Goal: Task Accomplishment & Management: Manage account settings

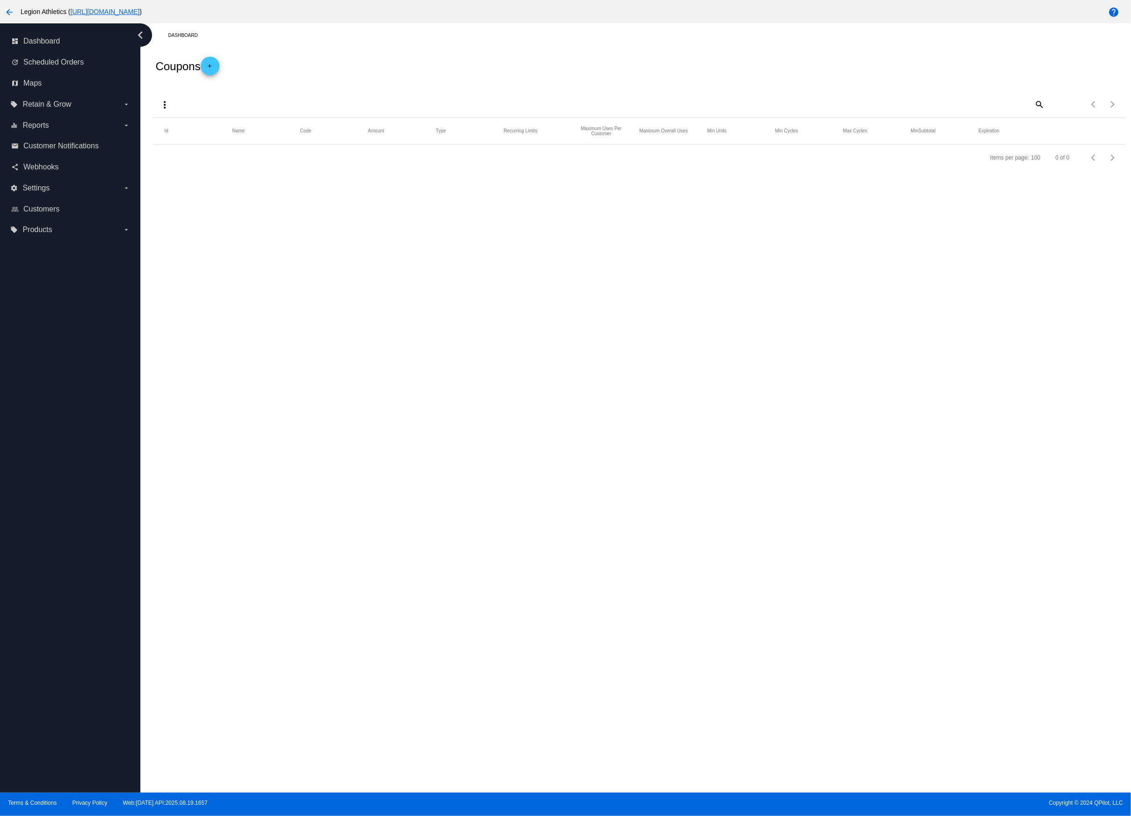
drag, startPoint x: 301, startPoint y: 41, endPoint x: 272, endPoint y: 35, distance: 29.6
click at [300, 41] on div "Dashboard" at bounding box center [646, 35] width 957 height 15
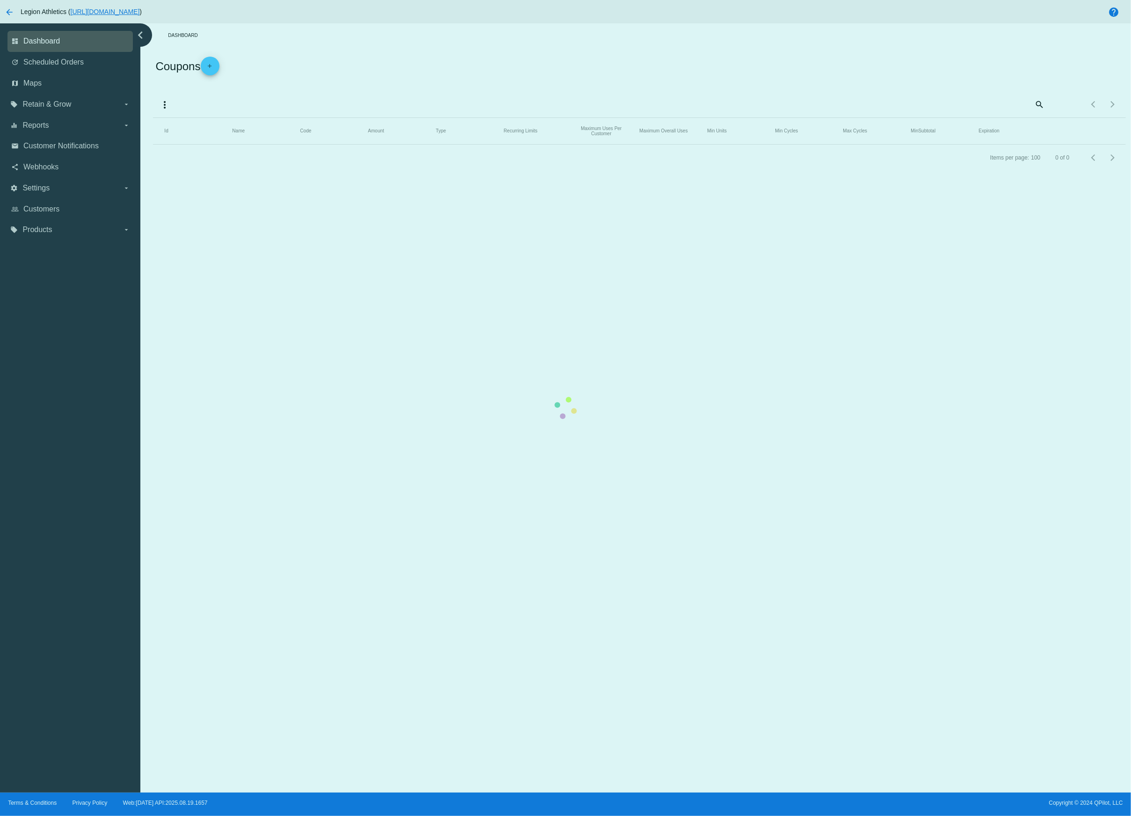
click at [153, 118] on mat-table "Id Name Code Amount Type Recurring Limits Maximum Uses Per Customer Maximum Ove…" at bounding box center [639, 131] width 972 height 27
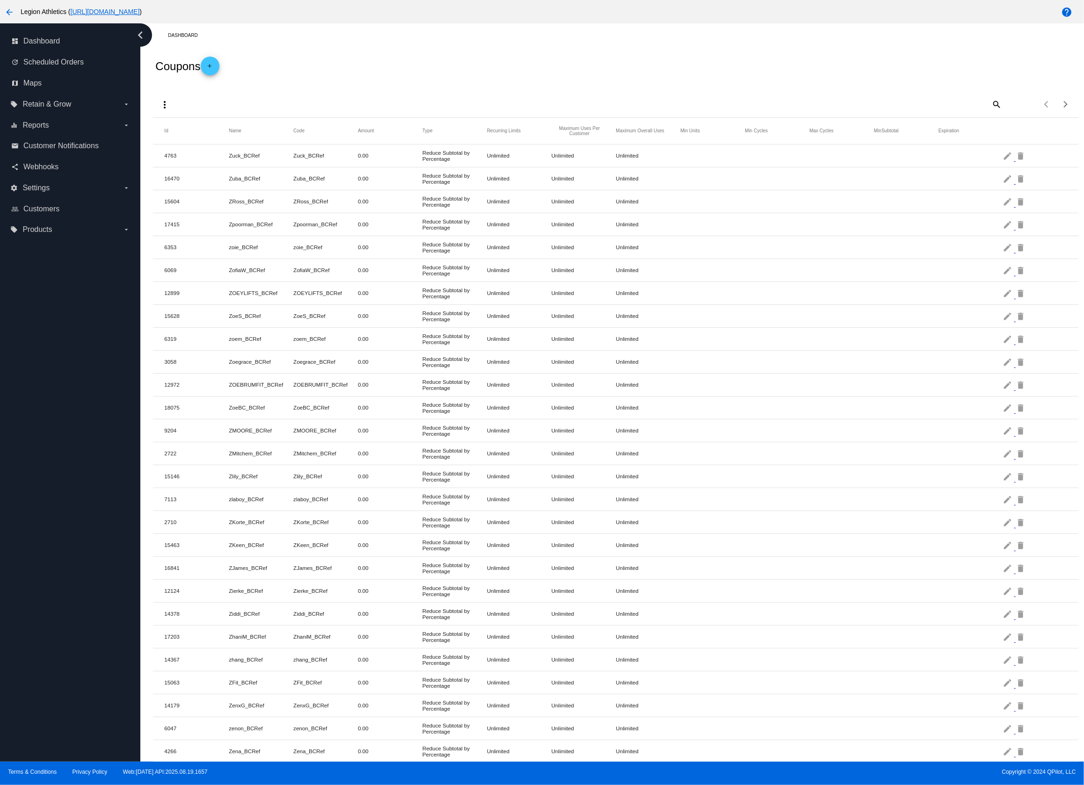
click at [407, 72] on div "Coupons add" at bounding box center [615, 65] width 925 height 37
click at [14, 11] on mat-icon "arrow_back" at bounding box center [9, 12] width 11 height 11
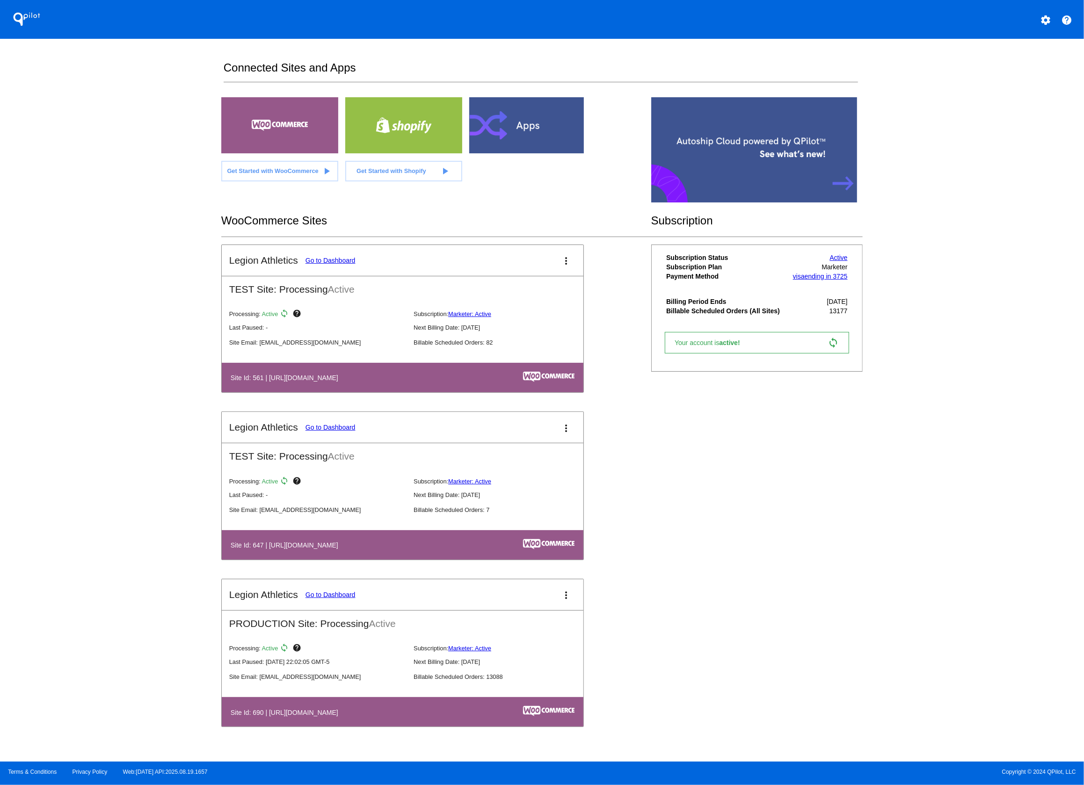
click at [694, 438] on div "Legion Athletics Go to Dashboard more_vert TEST Site: Processing Active Process…" at bounding box center [541, 496] width 641 height 502
click at [624, 578] on div "Legion Athletics Go to Dashboard more_vert TEST Site: Processing Active Process…" at bounding box center [541, 496] width 641 height 502
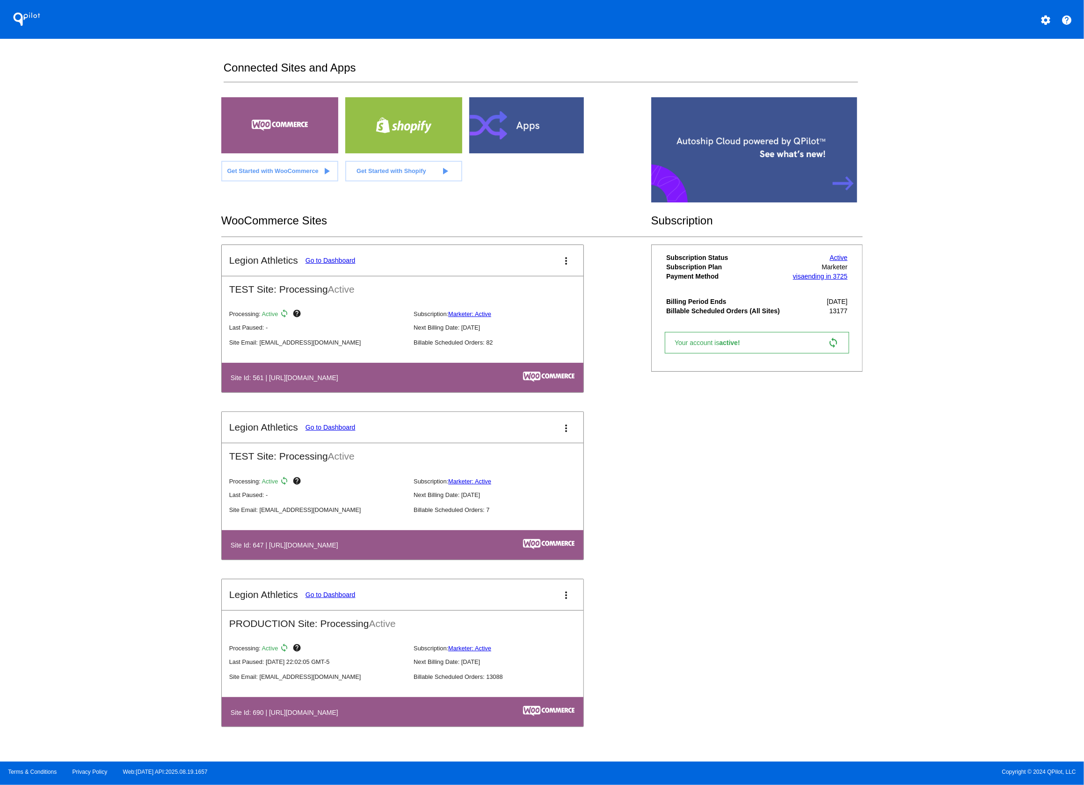
click at [624, 578] on div "Legion Athletics Go to Dashboard more_vert TEST Site: Processing Active Process…" at bounding box center [541, 496] width 641 height 502
click at [567, 257] on mat-icon "more_vert" at bounding box center [566, 260] width 11 height 11
click at [545, 290] on link "edit edit" at bounding box center [532, 288] width 87 height 22
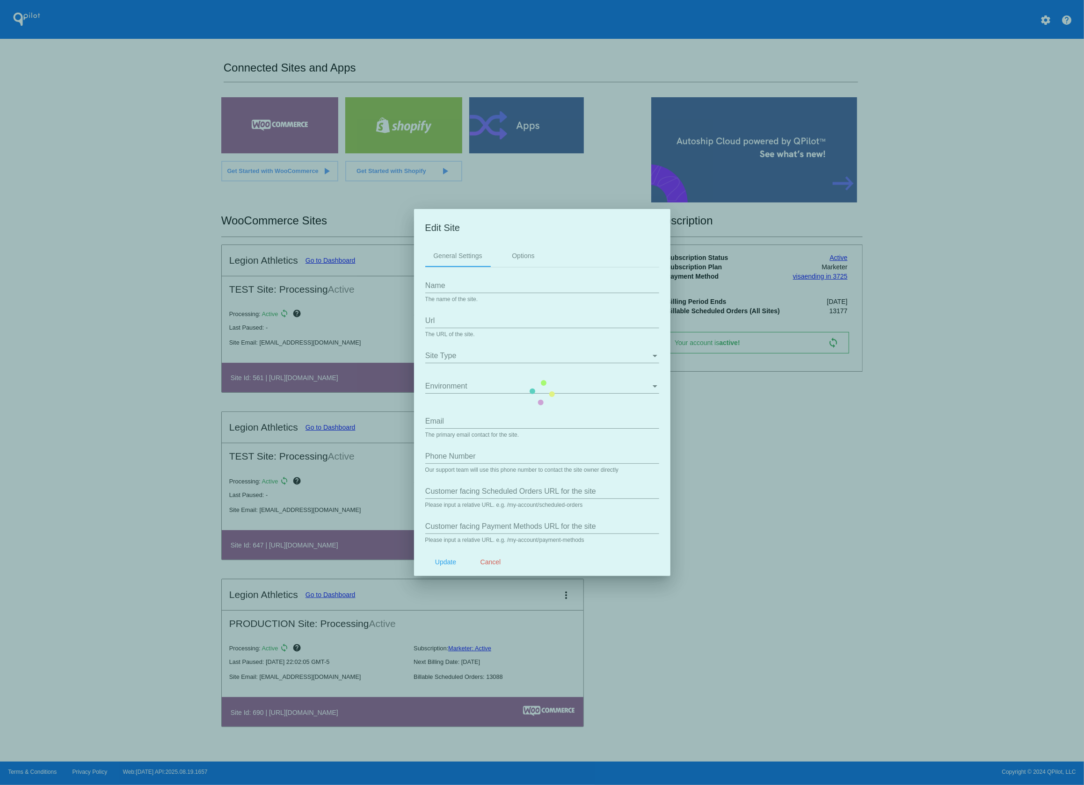
type input "Legion Athletics"
type input "[URL][DOMAIN_NAME]"
type input "[EMAIL_ADDRESS][DOMAIN_NAME]"
type input "/my-account/scheduled-orders/"
type input "my-account/payment-methods/"
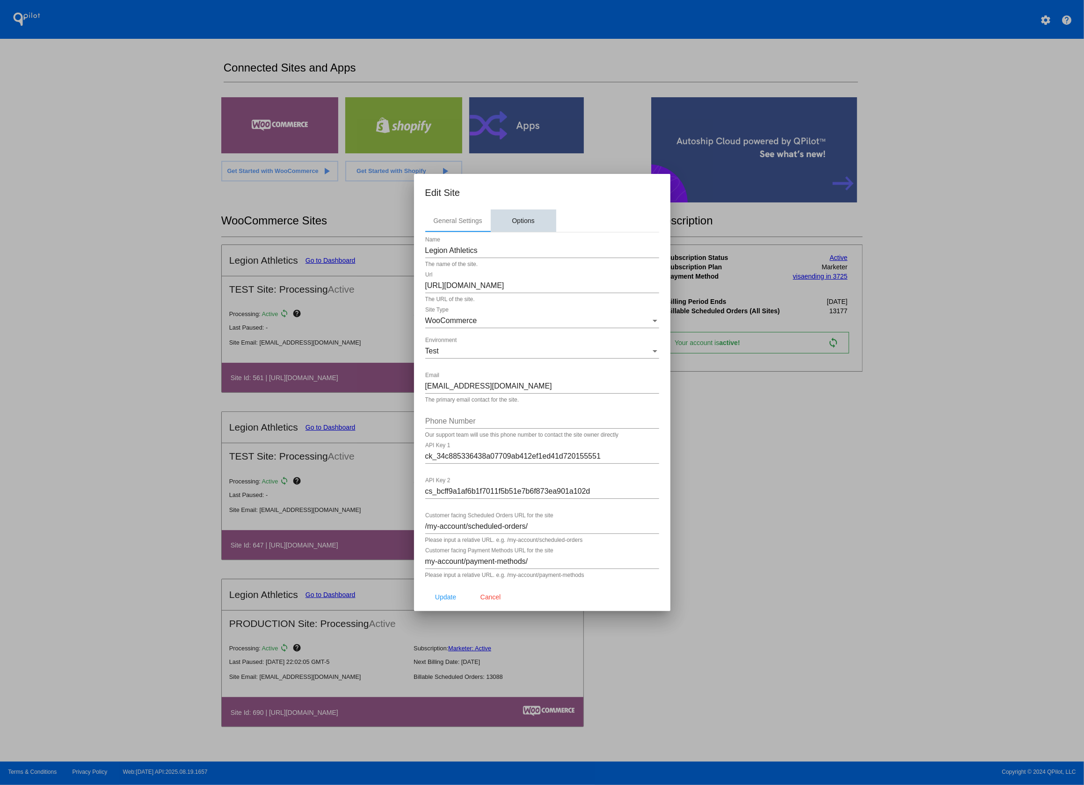
click at [530, 218] on div "Options" at bounding box center [523, 220] width 22 height 7
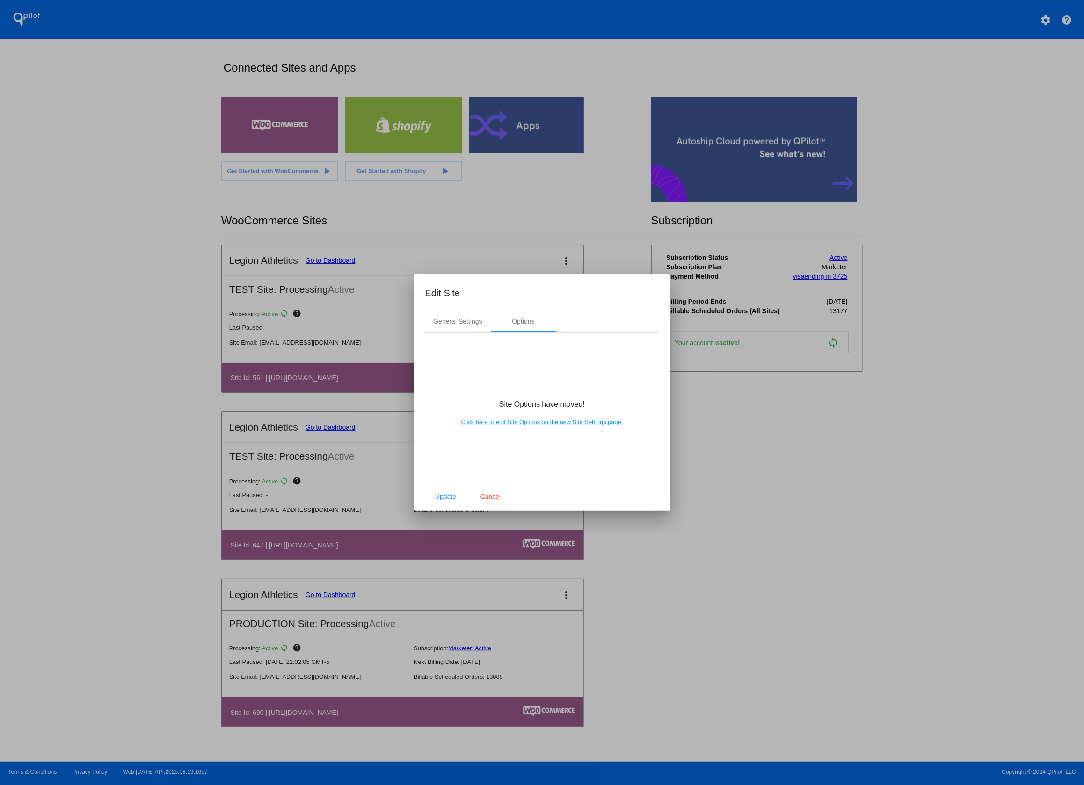
click at [569, 423] on link "Click here to edit Site Options on the new Site Settings page." at bounding box center [542, 422] width 162 height 7
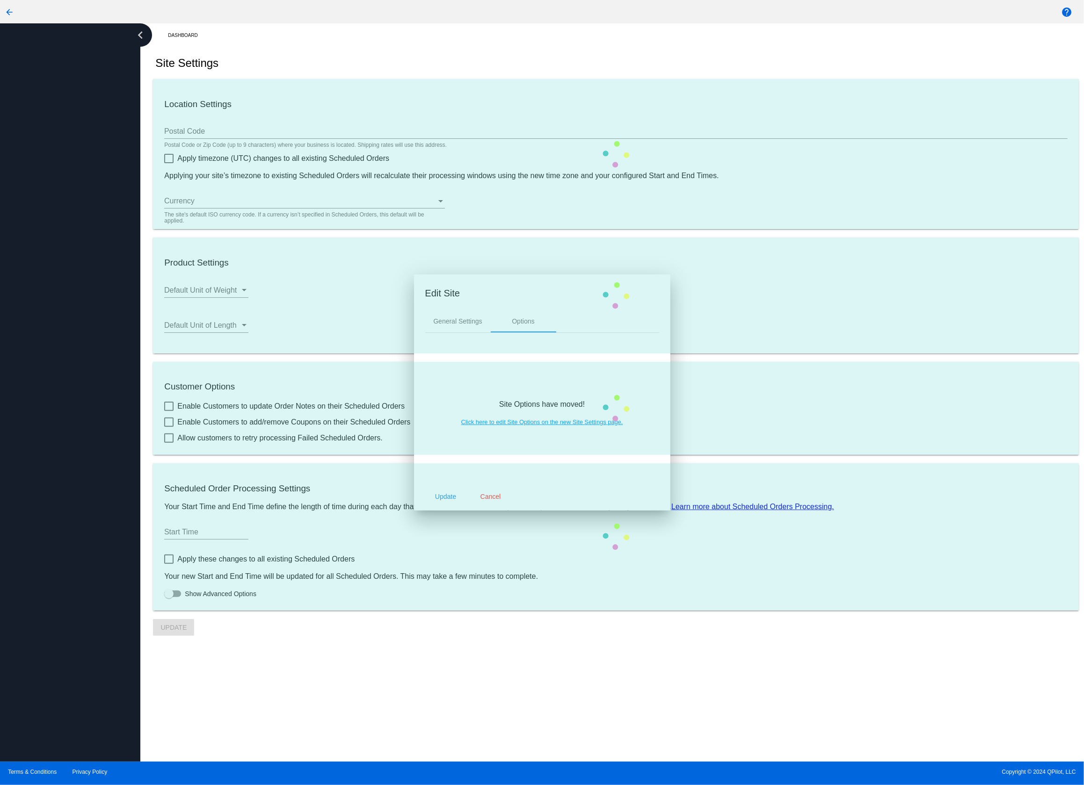
type input "22182"
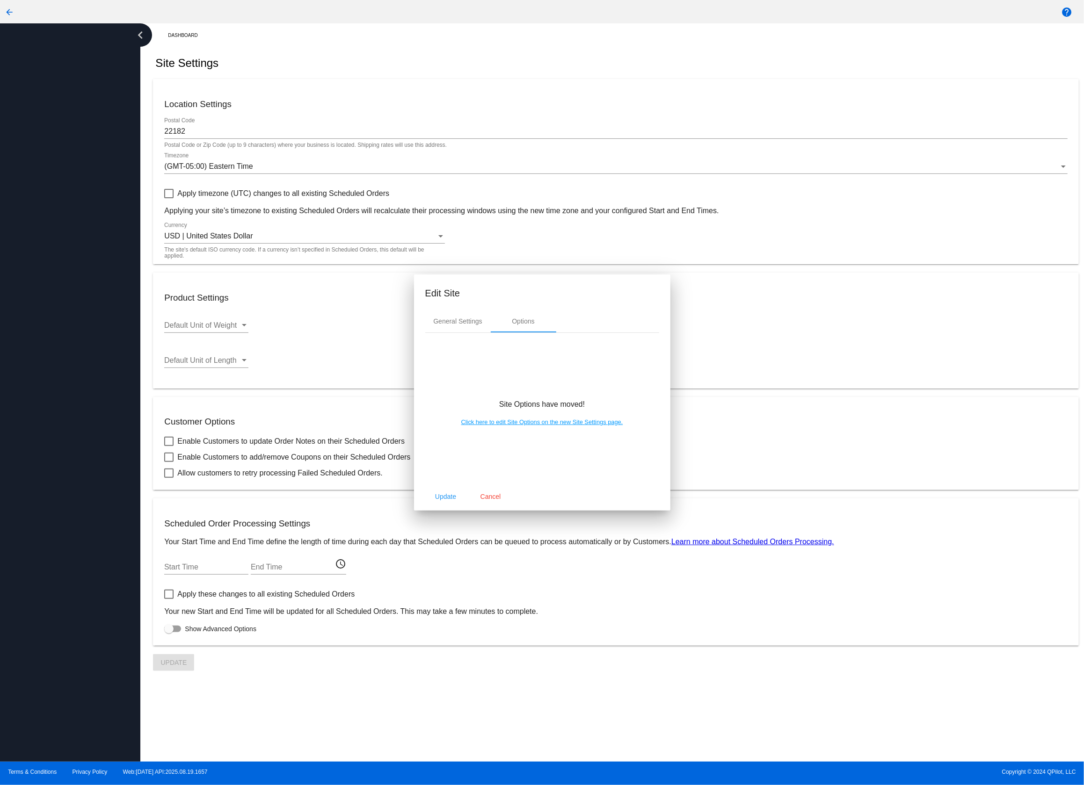
checkbox input "true"
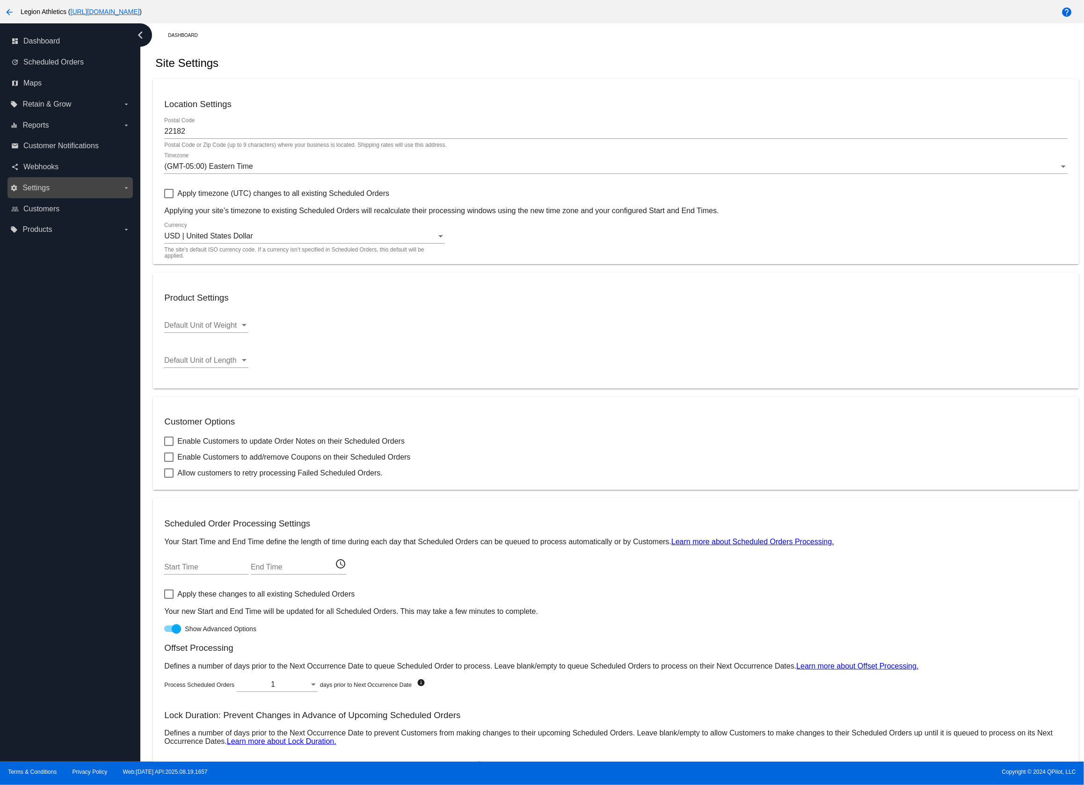
click at [69, 191] on label "settings Settings arrow_drop_down" at bounding box center [69, 188] width 119 height 15
click at [0, 0] on input "settings Settings arrow_drop_down" at bounding box center [0, 0] width 0 height 0
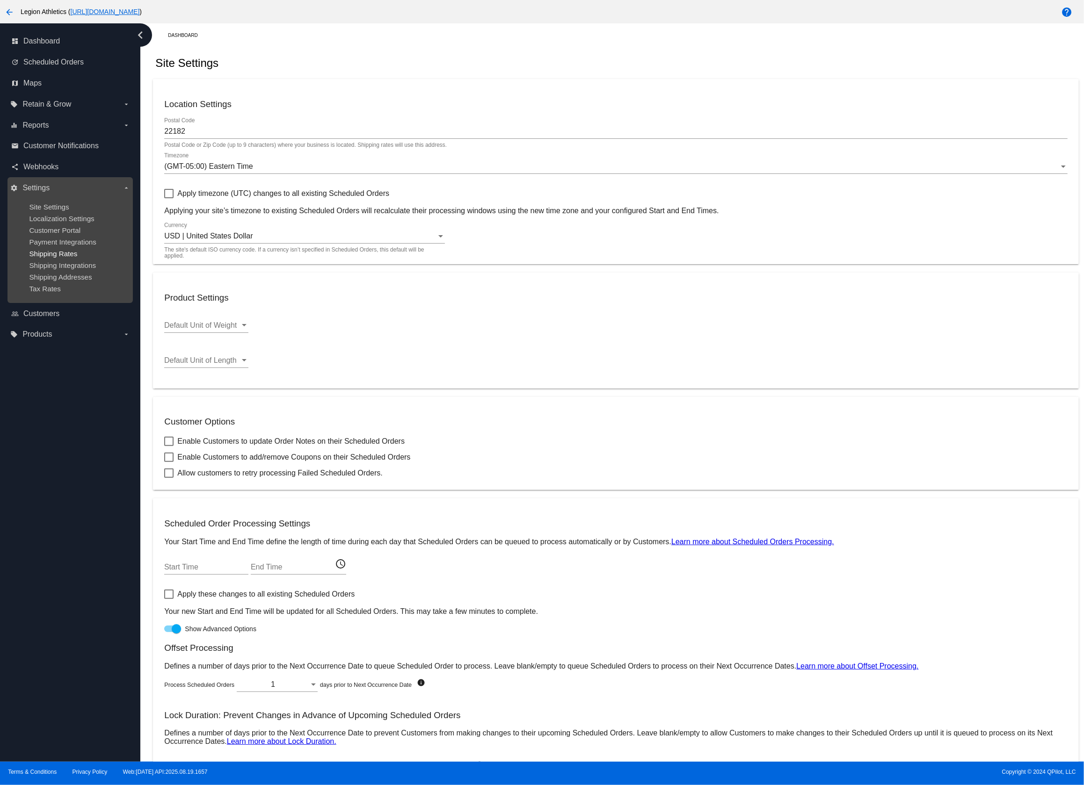
click at [67, 258] on span "Shipping Rates" at bounding box center [53, 254] width 48 height 8
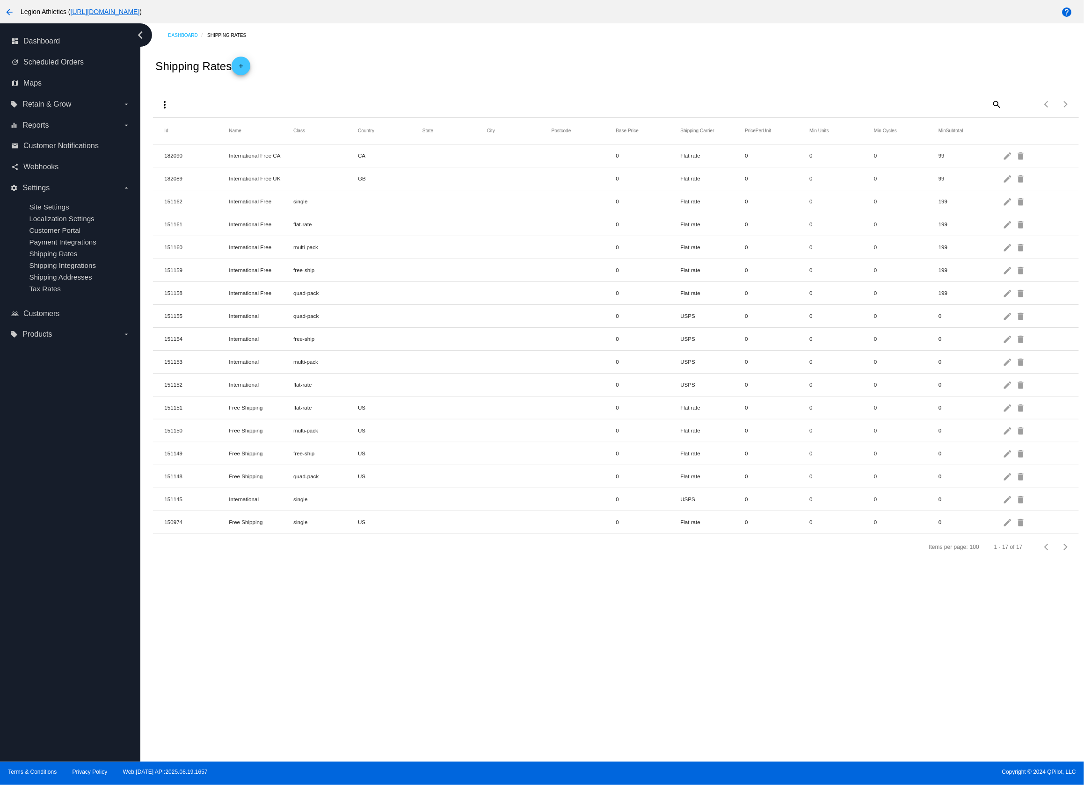
click at [302, 338] on mat-cell "free-ship" at bounding box center [325, 339] width 65 height 11
click at [1008, 405] on mat-icon "edit" at bounding box center [1008, 407] width 11 height 15
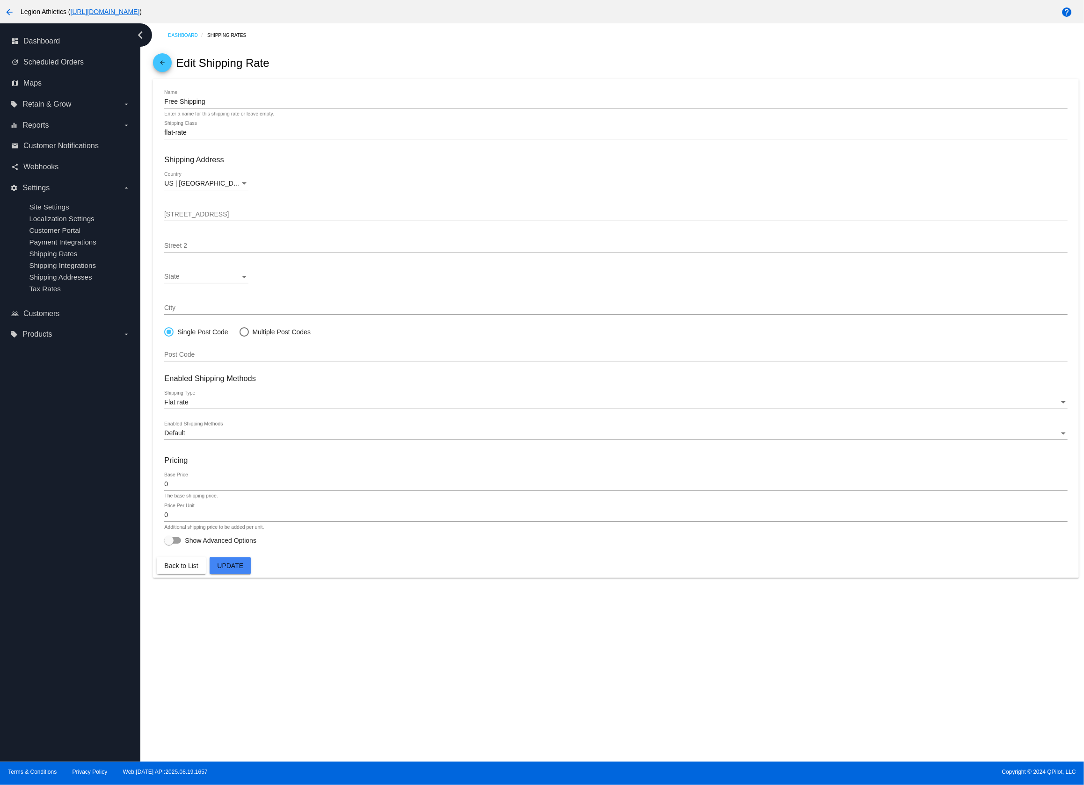
click at [192, 491] on div "0 Base Price" at bounding box center [615, 482] width 903 height 18
click at [192, 489] on div "0 Base Price" at bounding box center [615, 482] width 903 height 18
click at [191, 484] on input "0" at bounding box center [615, 484] width 903 height 7
drag, startPoint x: 197, startPoint y: 484, endPoint x: 146, endPoint y: 481, distance: 51.1
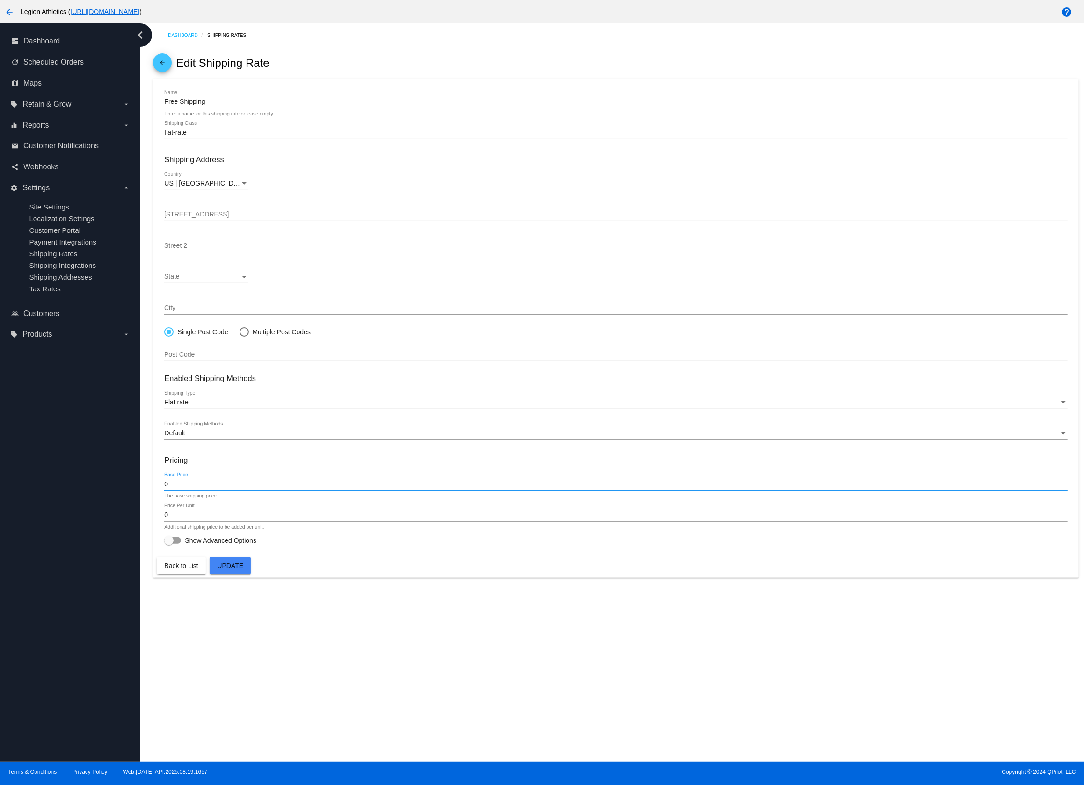
click at [146, 481] on div "Dashboard Shipping Rates arrow_back Edit Shipping Rate Free Shipping Name Enter…" at bounding box center [611, 392] width 943 height 739
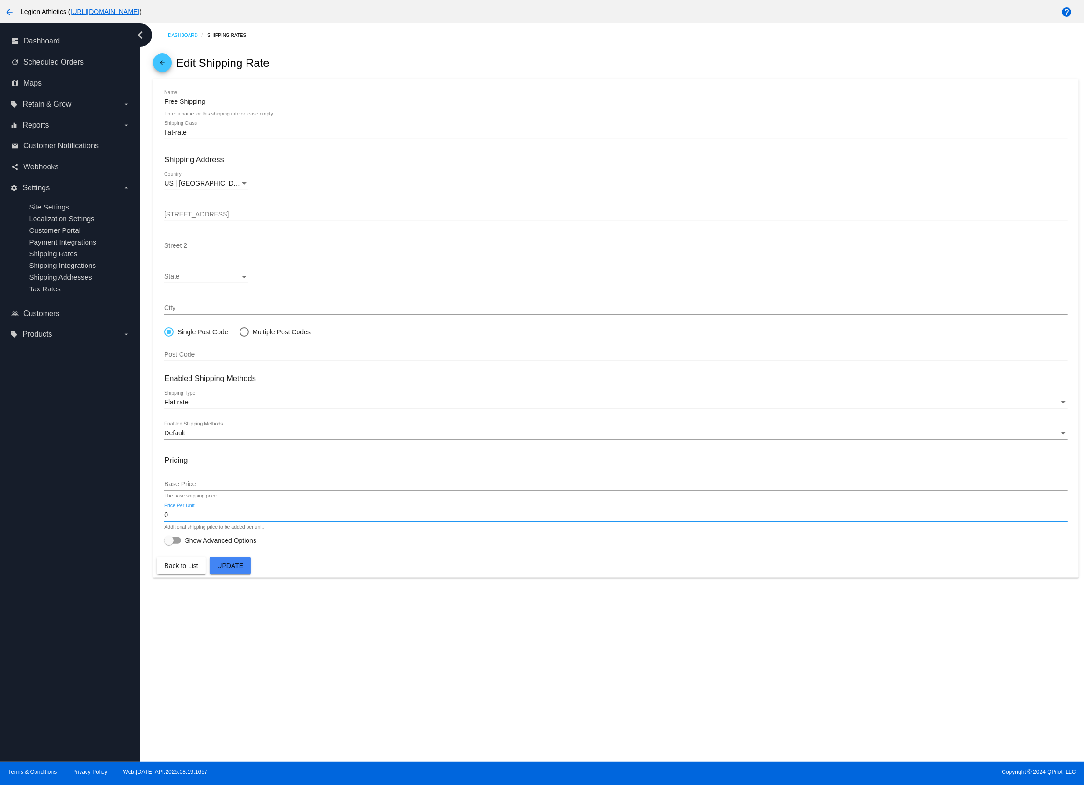
drag, startPoint x: 199, startPoint y: 517, endPoint x: 145, endPoint y: 515, distance: 53.4
click at [145, 514] on div "Dashboard Shipping Rates arrow_back Edit Shipping Rate Free Shipping Name Enter…" at bounding box center [611, 392] width 943 height 739
drag, startPoint x: 363, startPoint y: 556, endPoint x: 226, endPoint y: 547, distance: 136.9
click at [344, 551] on mat-card "Free Shipping Name Enter a name for this shipping rate or leave empty. flat-rat…" at bounding box center [615, 328] width 925 height 499
click at [182, 546] on label "Show Advanced Options" at bounding box center [210, 540] width 92 height 11
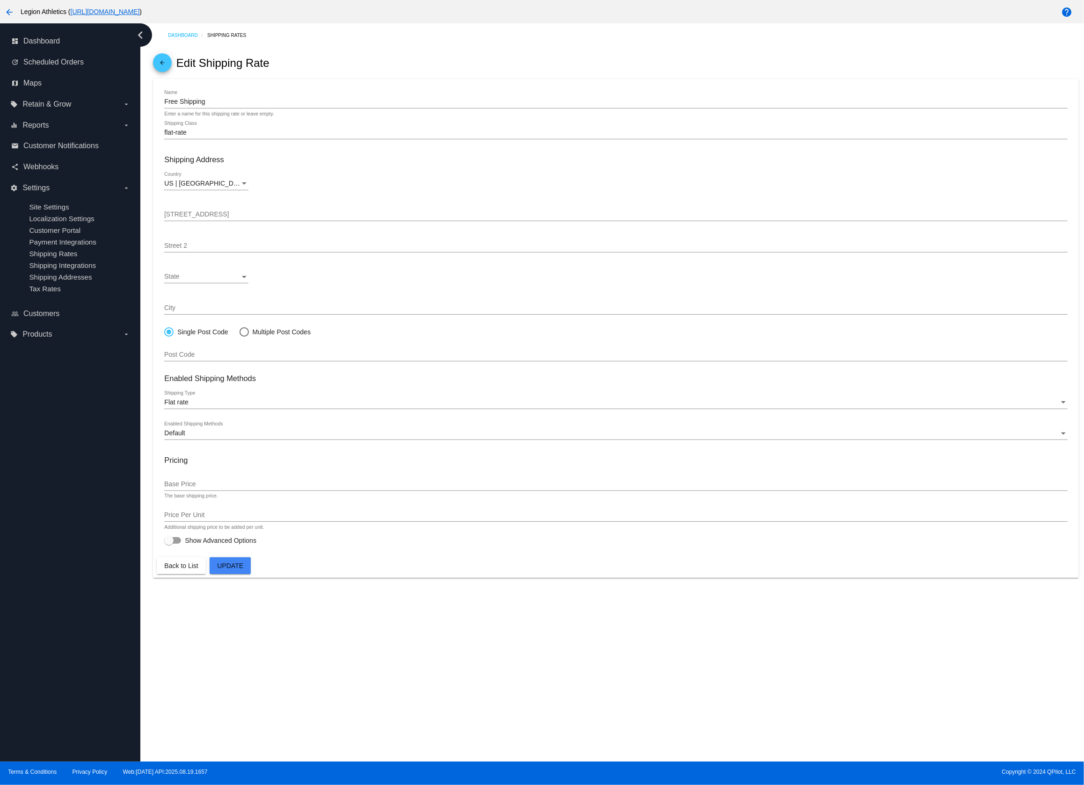
click at [169, 544] on input "Show Advanced Options" at bounding box center [168, 544] width 0 height 0
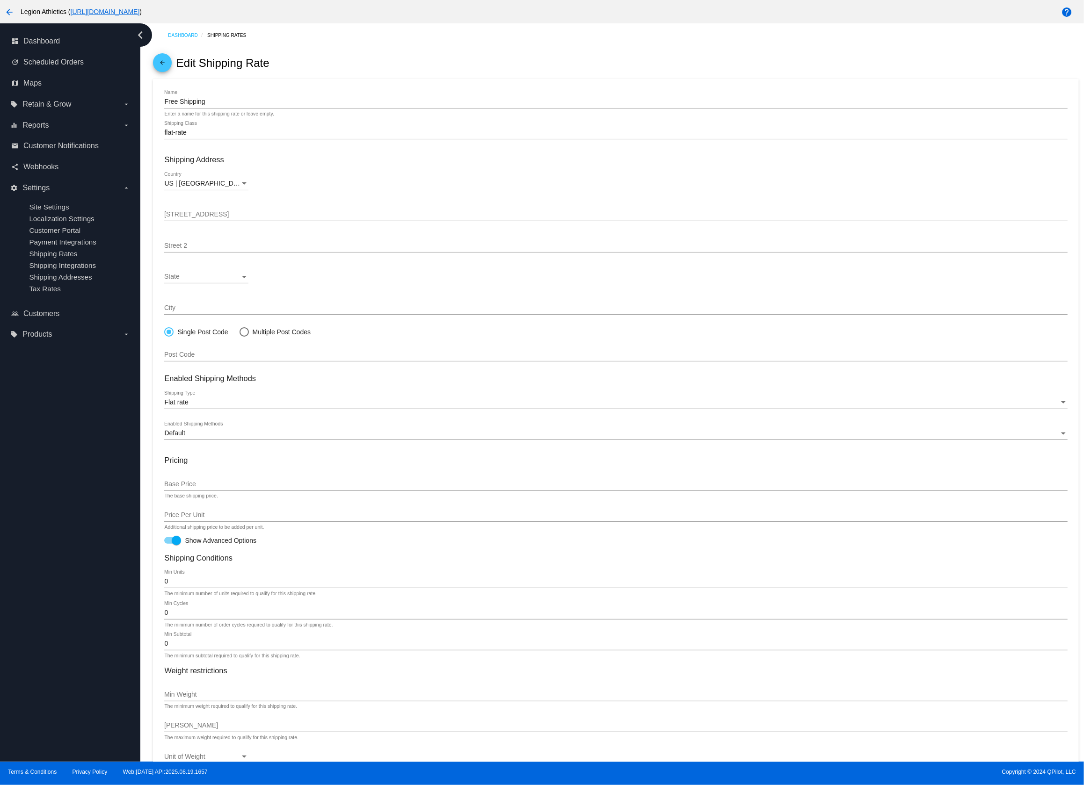
click at [180, 545] on div at bounding box center [176, 540] width 9 height 9
click at [169, 544] on input "Show Advanced Options" at bounding box center [168, 544] width 0 height 0
checkbox input "false"
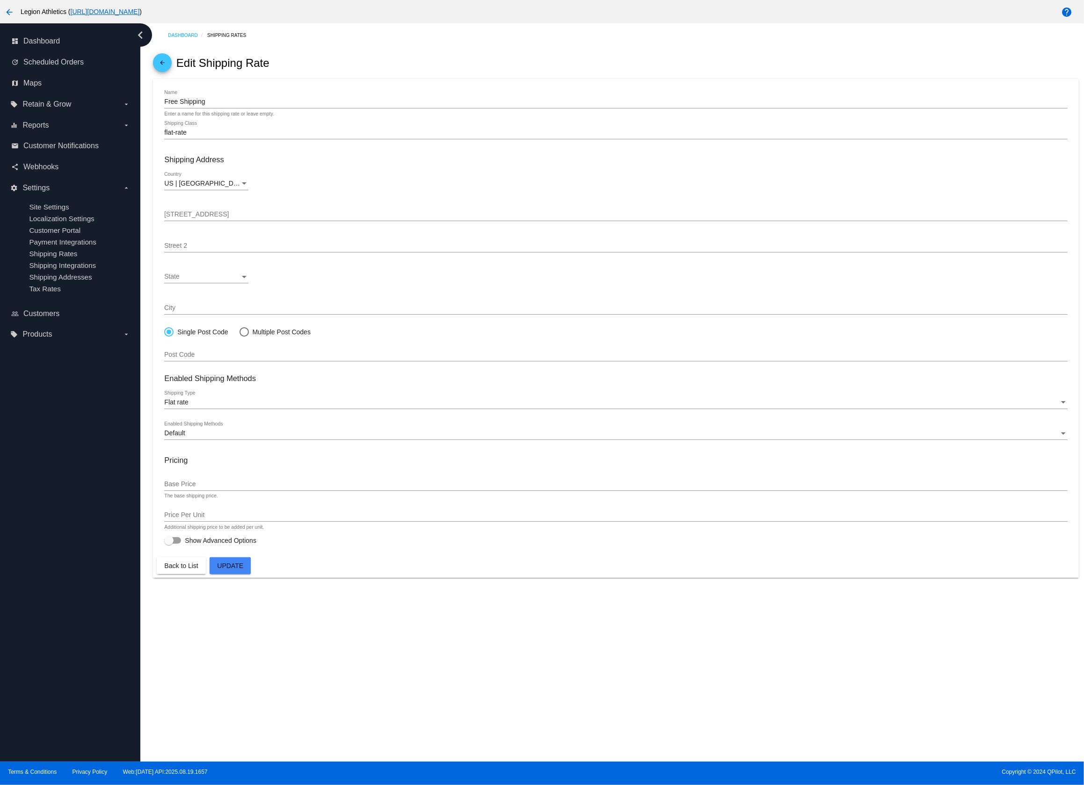
click at [238, 567] on span "Update" at bounding box center [230, 565] width 26 height 7
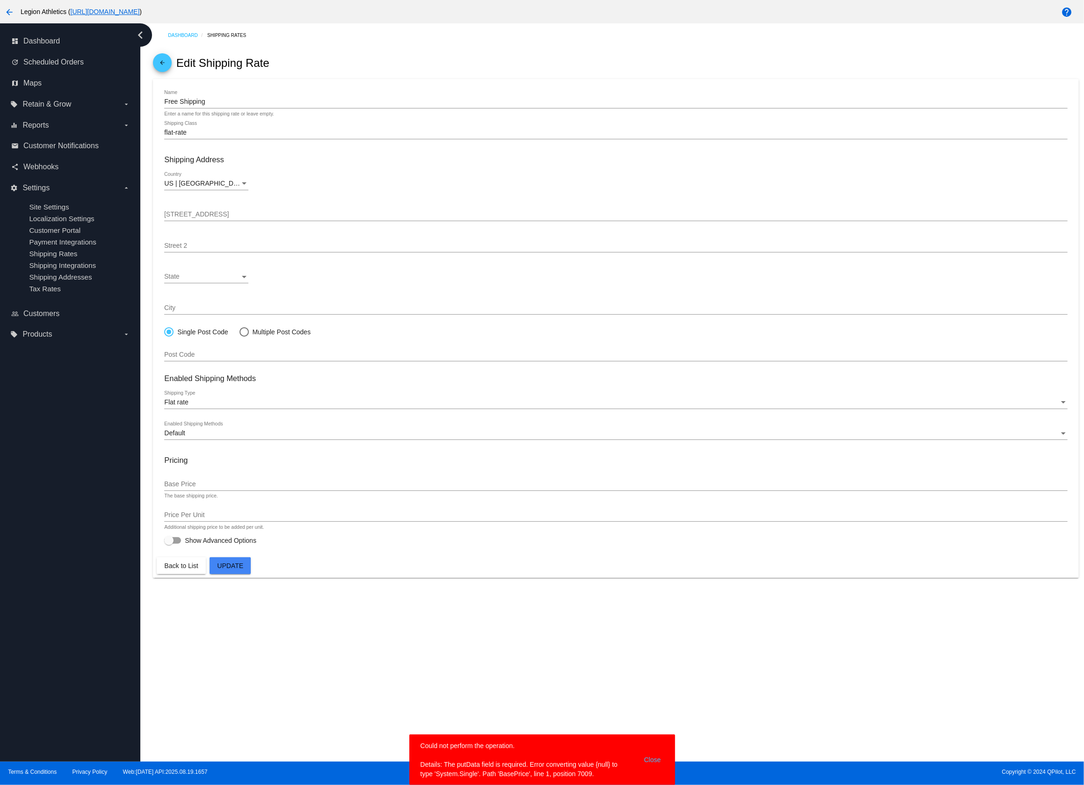
click at [521, 718] on div "Dashboard Shipping Rates arrow_back Edit Shipping Rate Free Shipping Name Enter…" at bounding box center [611, 392] width 943 height 739
click at [514, 704] on div "Dashboard Shipping Rates arrow_back Edit Shipping Rate Free Shipping Name Enter…" at bounding box center [611, 392] width 943 height 739
click at [376, 654] on div "Dashboard Shipping Rates arrow_back Edit Shipping Rate Free Shipping Name Enter…" at bounding box center [611, 392] width 943 height 739
click at [161, 65] on mat-icon "arrow_back" at bounding box center [162, 64] width 11 height 11
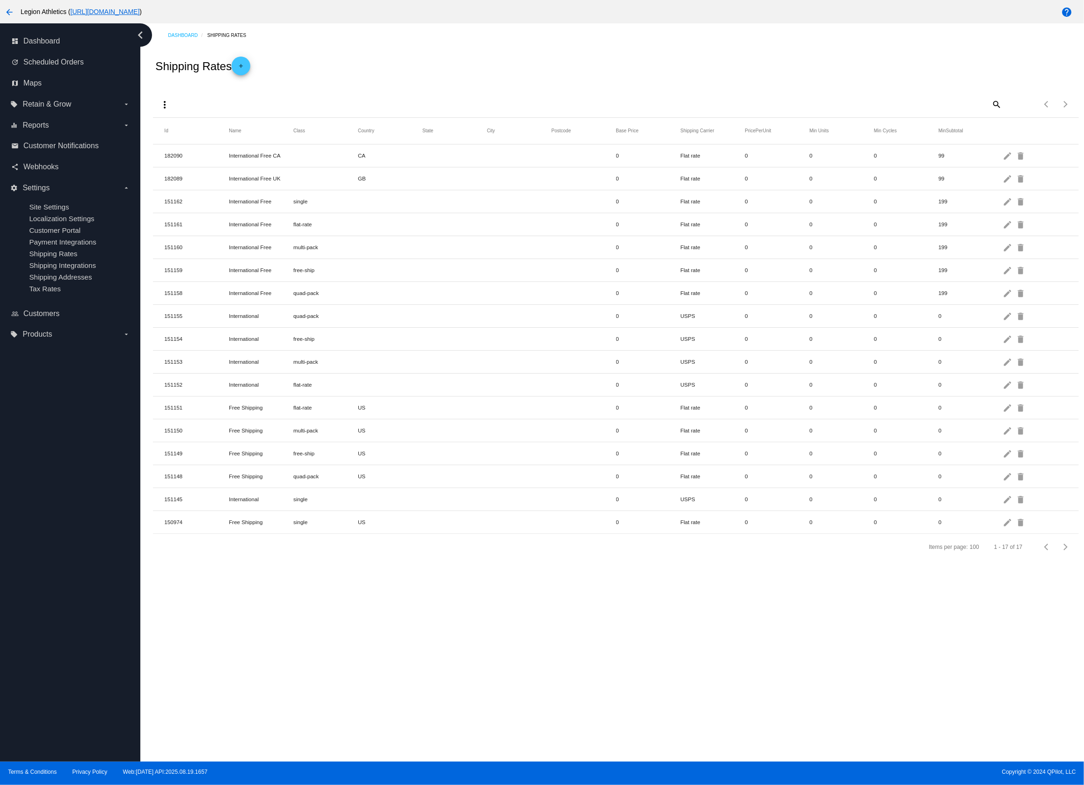
click at [579, 684] on div "Dashboard Shipping Rates Shipping Rates add more_vert search Items per page: 10…" at bounding box center [611, 392] width 943 height 739
click at [561, 668] on div "Dashboard Shipping Rates Shipping Rates add more_vert search Items per page: 10…" at bounding box center [611, 392] width 943 height 739
click at [548, 660] on div "Dashboard Shipping Rates Shipping Rates add more_vert search Items per page: 10…" at bounding box center [611, 392] width 943 height 739
click at [537, 655] on div "Dashboard Shipping Rates Shipping Rates add more_vert search Items per page: 10…" at bounding box center [611, 392] width 943 height 739
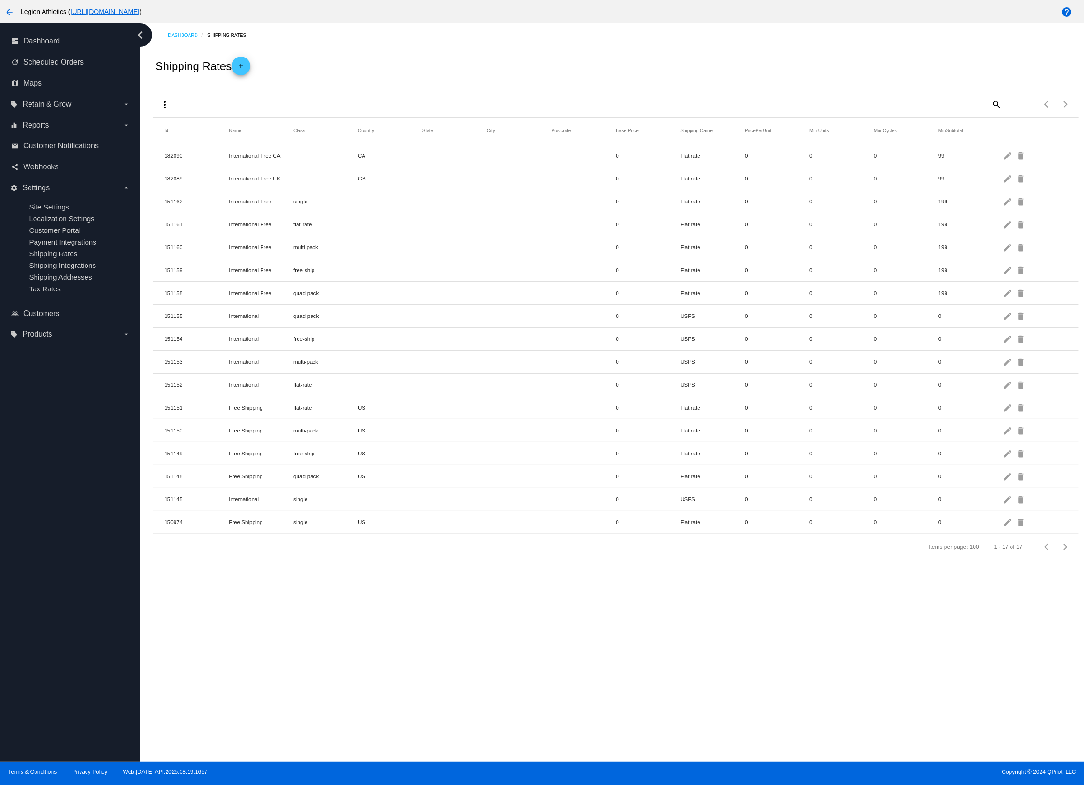
click at [535, 655] on div "Dashboard Shipping Rates Shipping Rates add more_vert search Items per page: 10…" at bounding box center [611, 392] width 943 height 739
